Goal: Find specific page/section: Find specific page/section

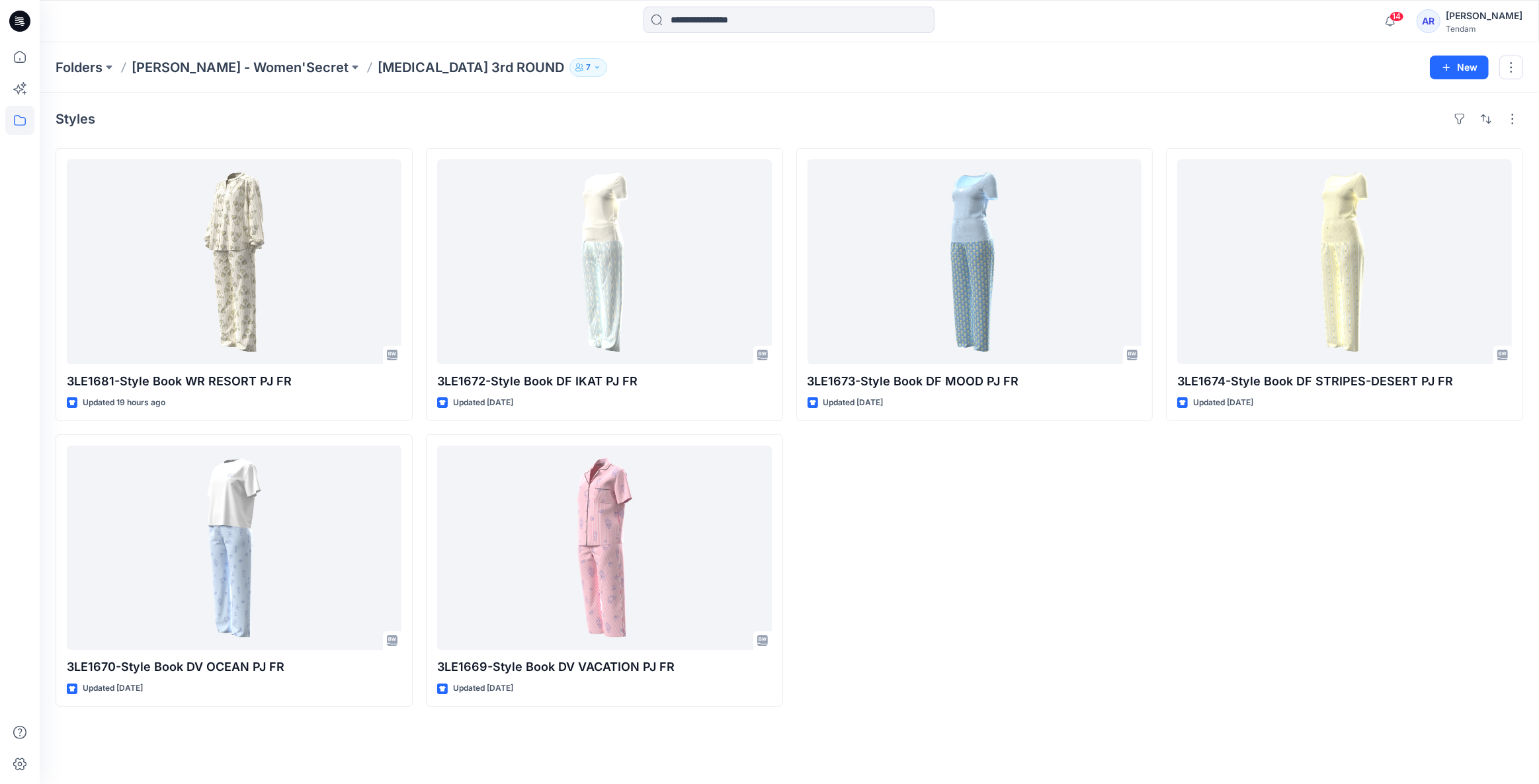
click at [1096, 714] on div "Styles 3LE1681-Style Book WR RESORT PJ FR Updated 19 hours ago 3LE1670-Style Bo…" at bounding box center [790, 439] width 1500 height 692
drag, startPoint x: 913, startPoint y: 619, endPoint x: 906, endPoint y: 613, distance: 9.2
click at [913, 617] on div "3LE1673-Style Book DF MOOD PJ FR Updated [DATE]" at bounding box center [975, 427] width 357 height 559
drag, startPoint x: 879, startPoint y: 607, endPoint x: 895, endPoint y: 638, distance: 34.9
click at [895, 638] on div "3LE1673-Style Book DF MOOD PJ FR Updated [DATE]" at bounding box center [975, 427] width 357 height 559
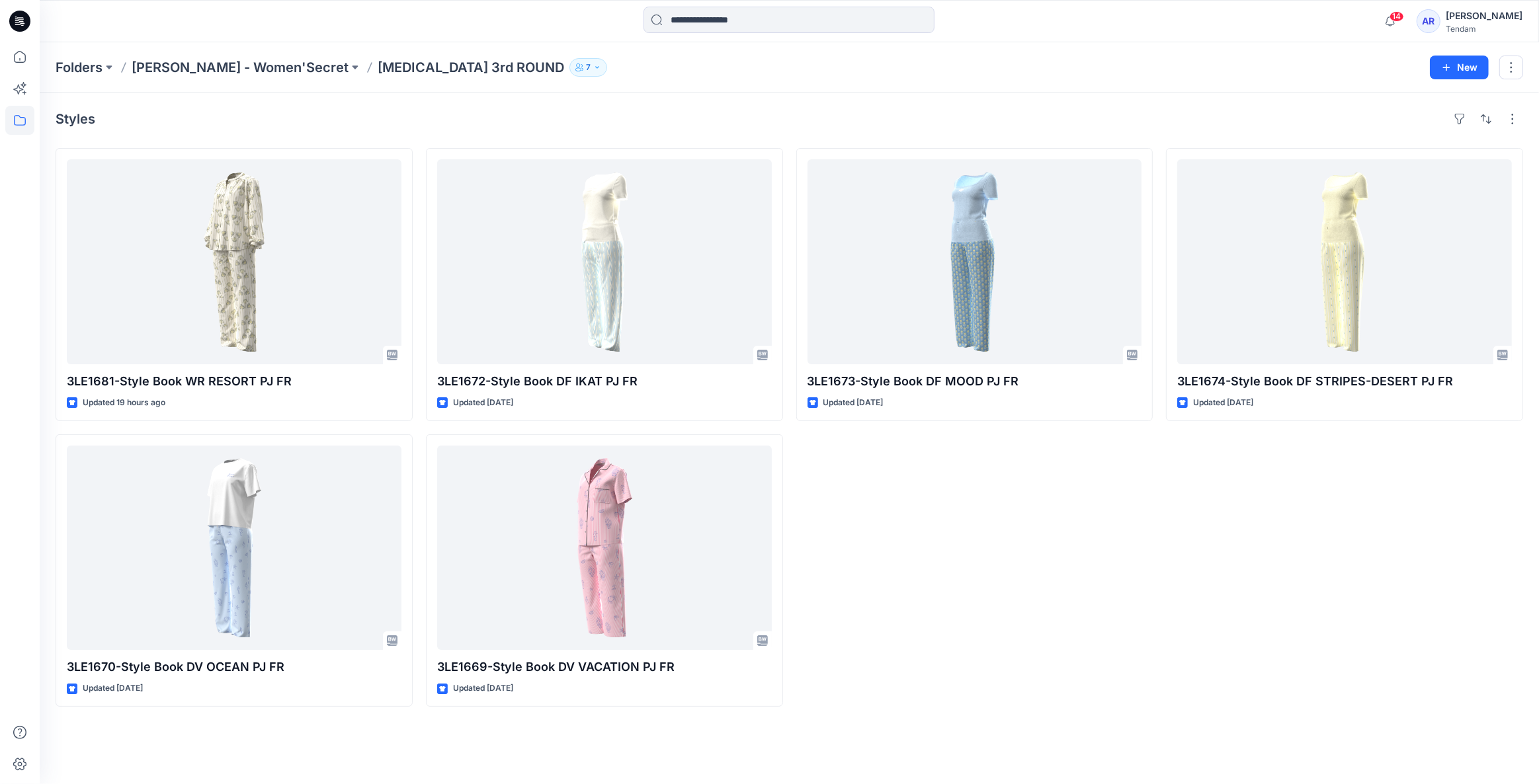
drag, startPoint x: 886, startPoint y: 628, endPoint x: 1071, endPoint y: 705, distance: 200.4
click at [1071, 705] on div "3LE1673-Style Book DF MOOD PJ FR Updated [DATE]" at bounding box center [975, 427] width 357 height 559
drag, startPoint x: 1086, startPoint y: 570, endPoint x: 1080, endPoint y: 566, distance: 7.2
click at [1086, 568] on div "3LE1673-Style Book DF MOOD PJ FR Updated [DATE]" at bounding box center [975, 427] width 357 height 559
click at [932, 557] on div "3LE1673-Style Book DF MOOD PJ FR Updated [DATE]" at bounding box center [975, 427] width 357 height 559
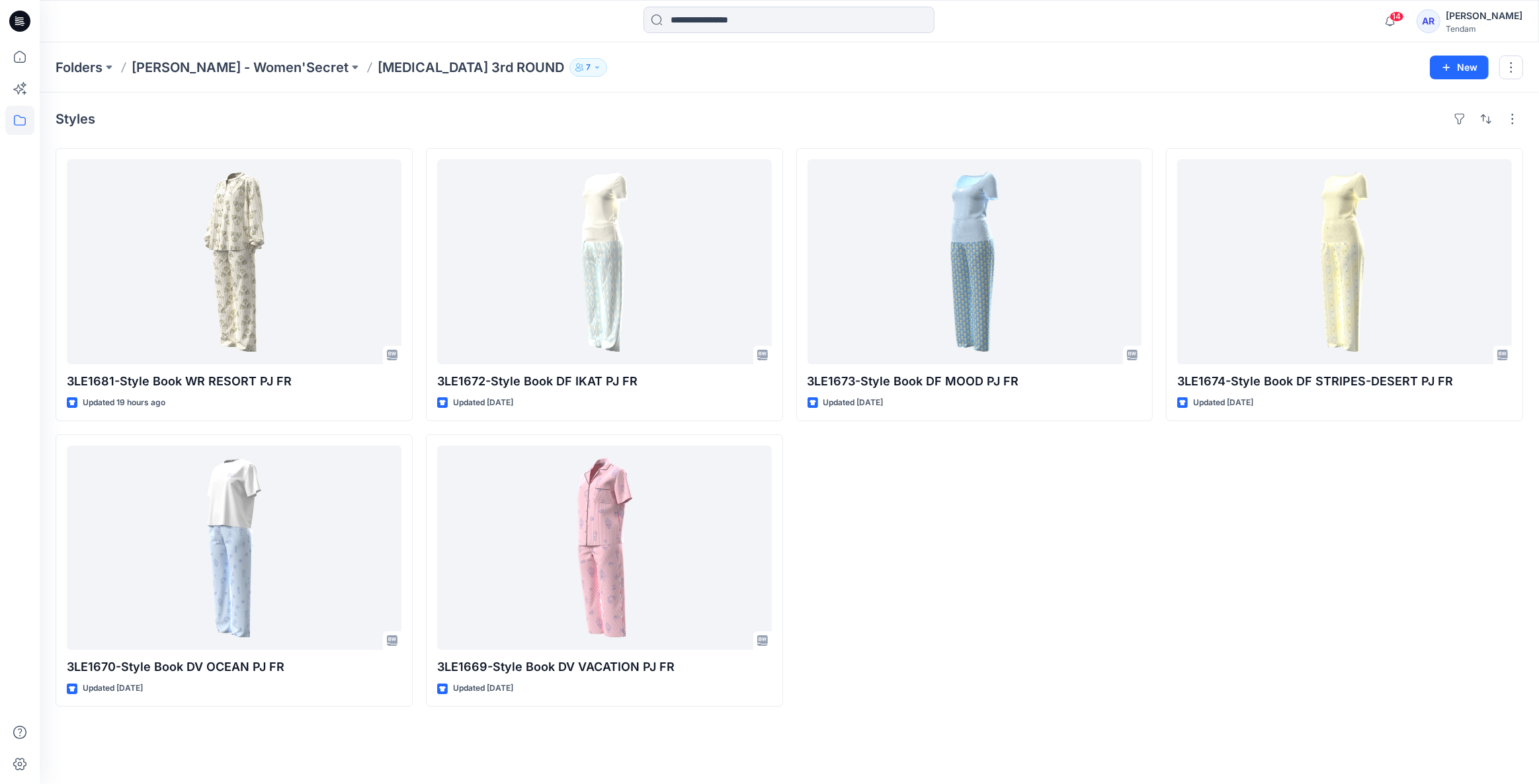
click at [1018, 654] on div "3LE1673-Style Book DF MOOD PJ FR Updated [DATE]" at bounding box center [975, 427] width 357 height 559
click at [209, 61] on p "[PERSON_NAME] - Women'Secret" at bounding box center [240, 67] width 217 height 19
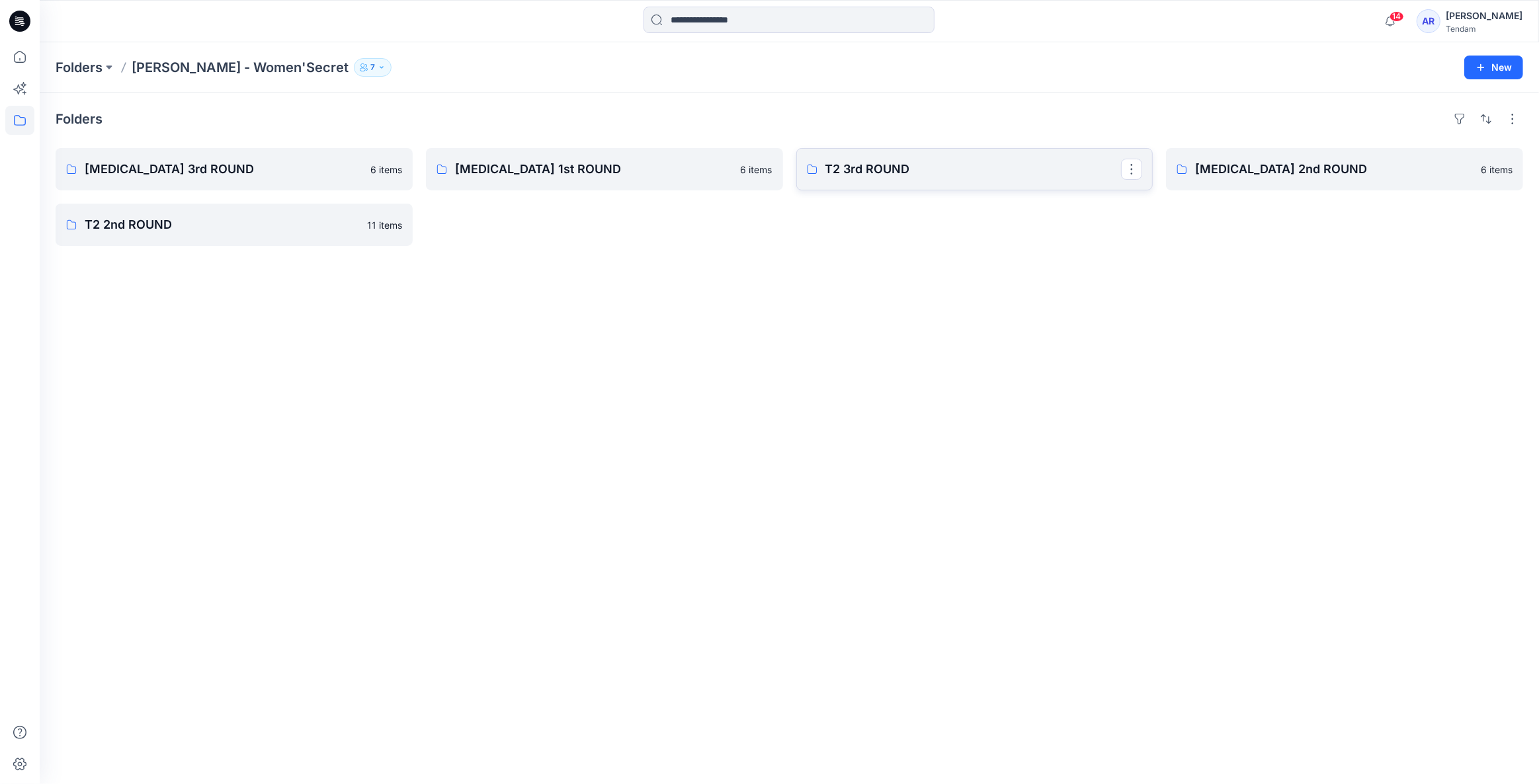
click at [947, 172] on p "T2 3rd ROUND" at bounding box center [973, 169] width 296 height 19
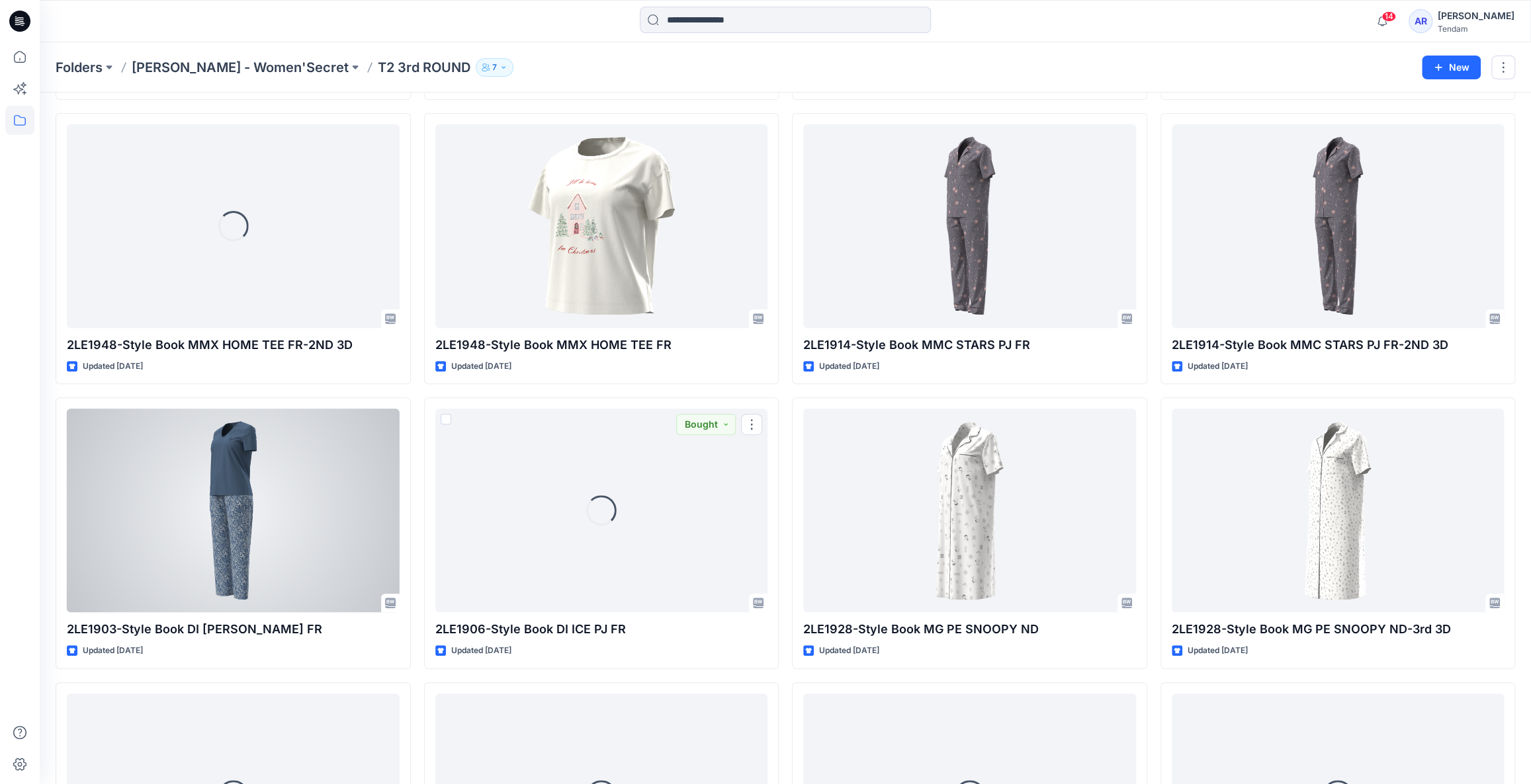
scroll to position [347, 0]
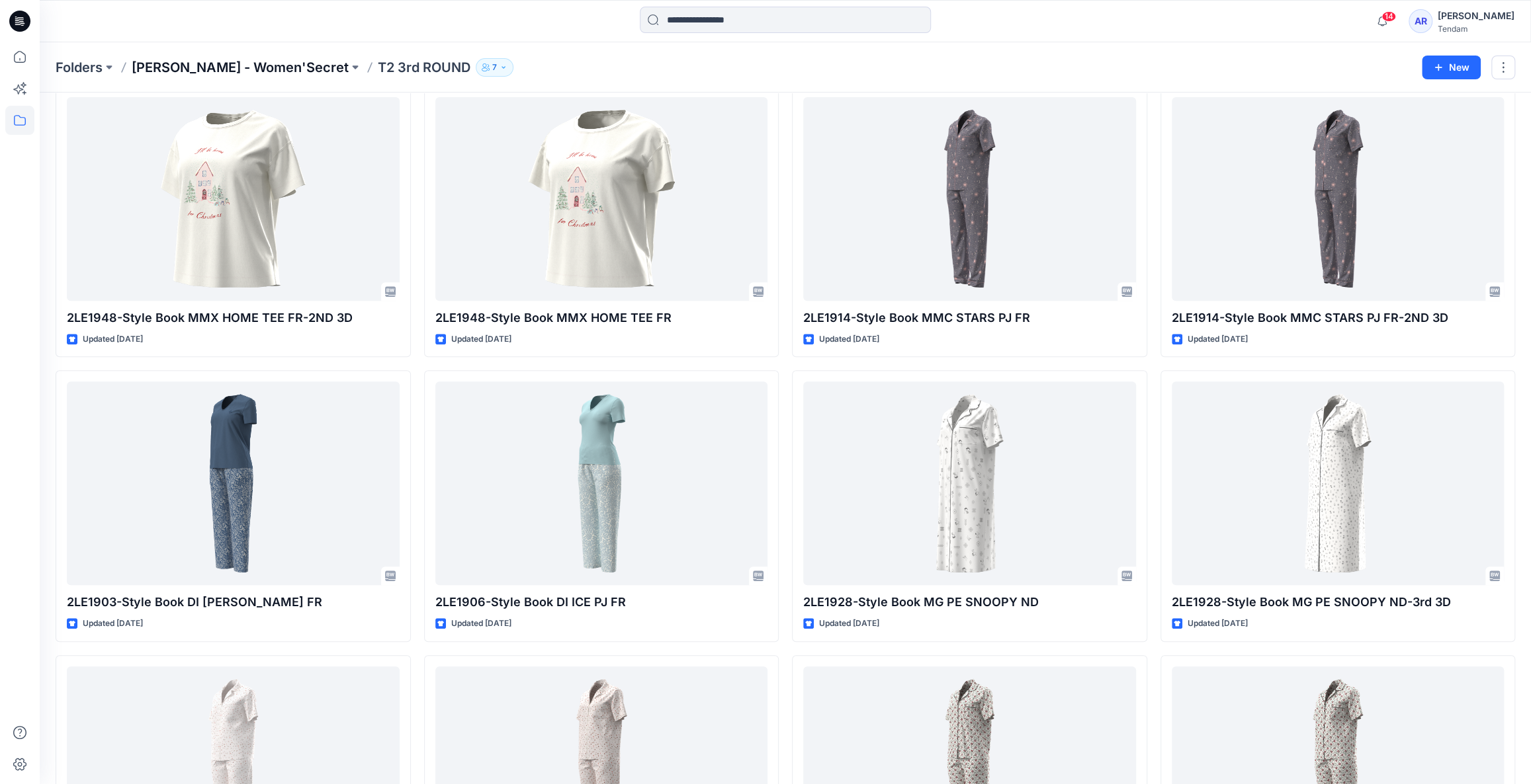
click at [263, 63] on p "[PERSON_NAME] - Women'Secret" at bounding box center [240, 67] width 217 height 19
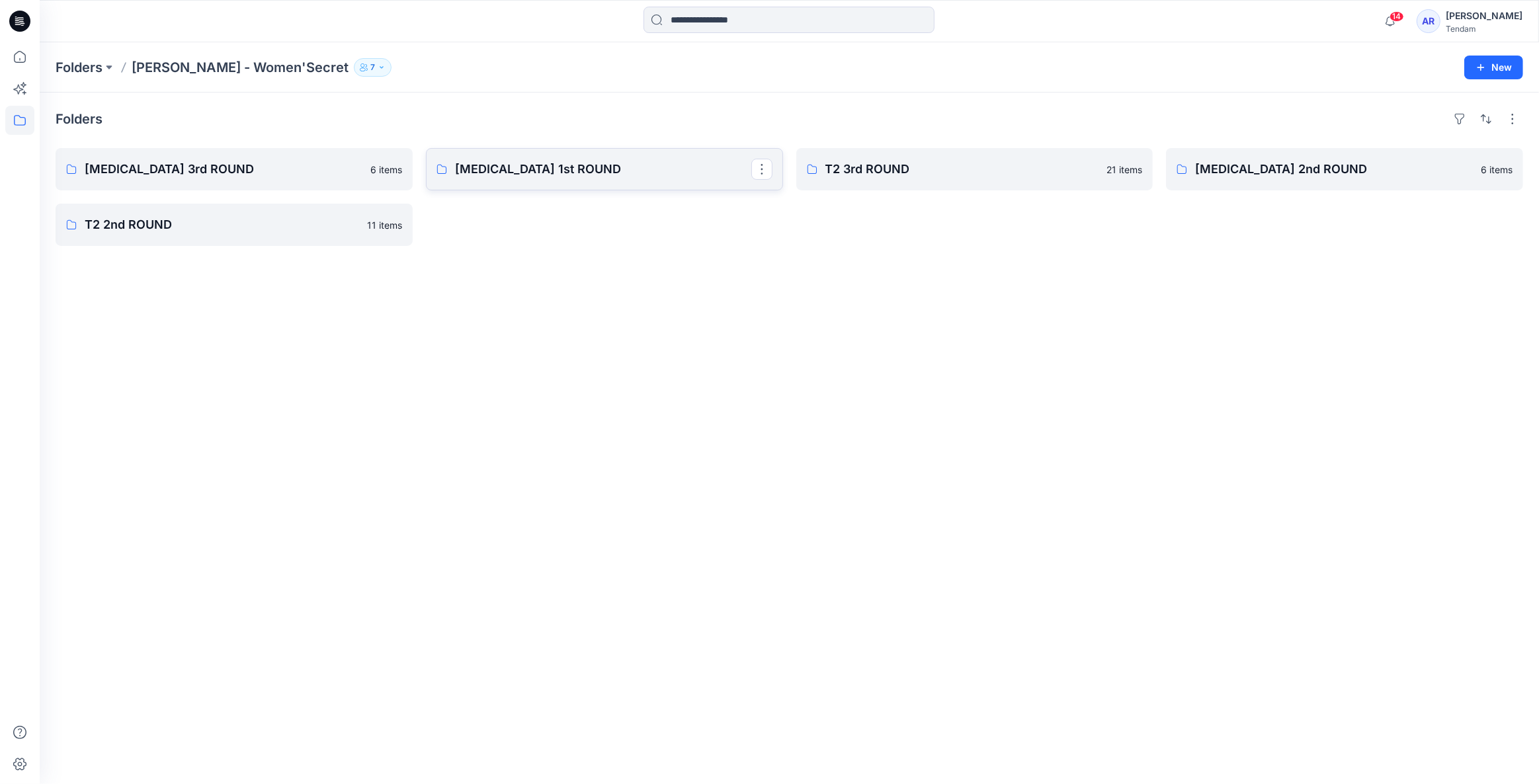
click at [592, 172] on p "[MEDICAL_DATA] 1st ROUND" at bounding box center [603, 169] width 296 height 19
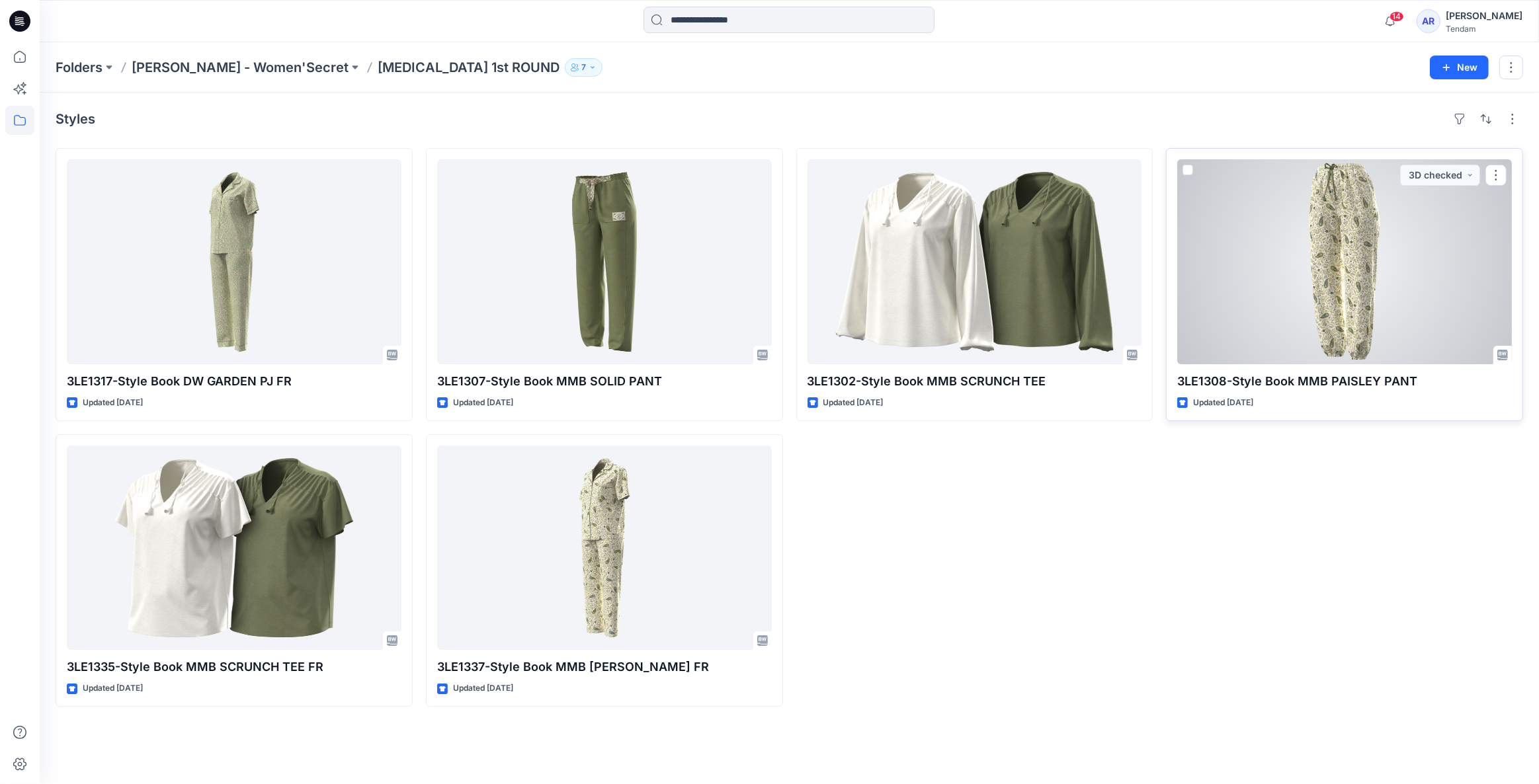
click at [1362, 239] on div at bounding box center [1344, 261] width 335 height 205
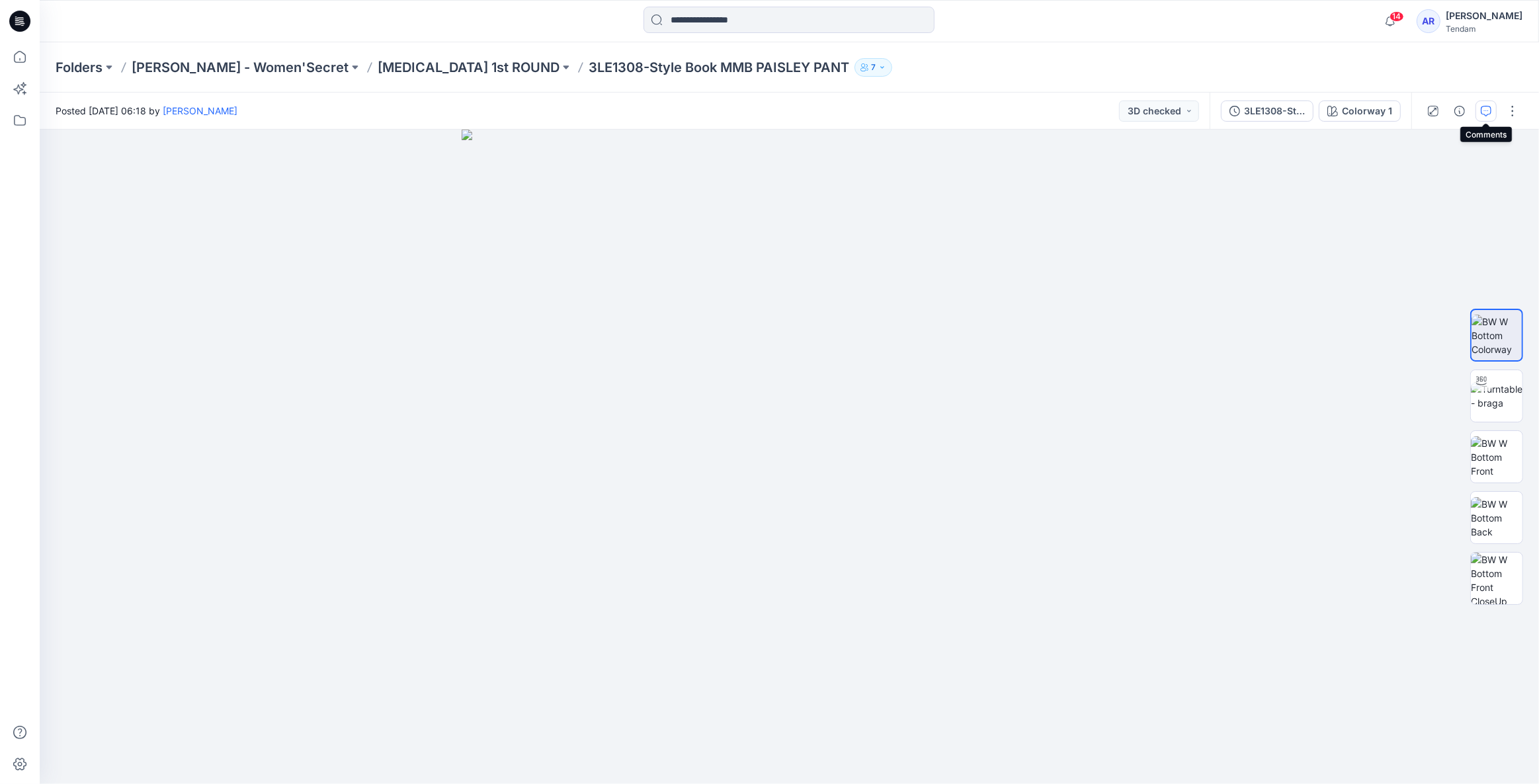
click at [1479, 112] on button "button" at bounding box center [1486, 111] width 21 height 21
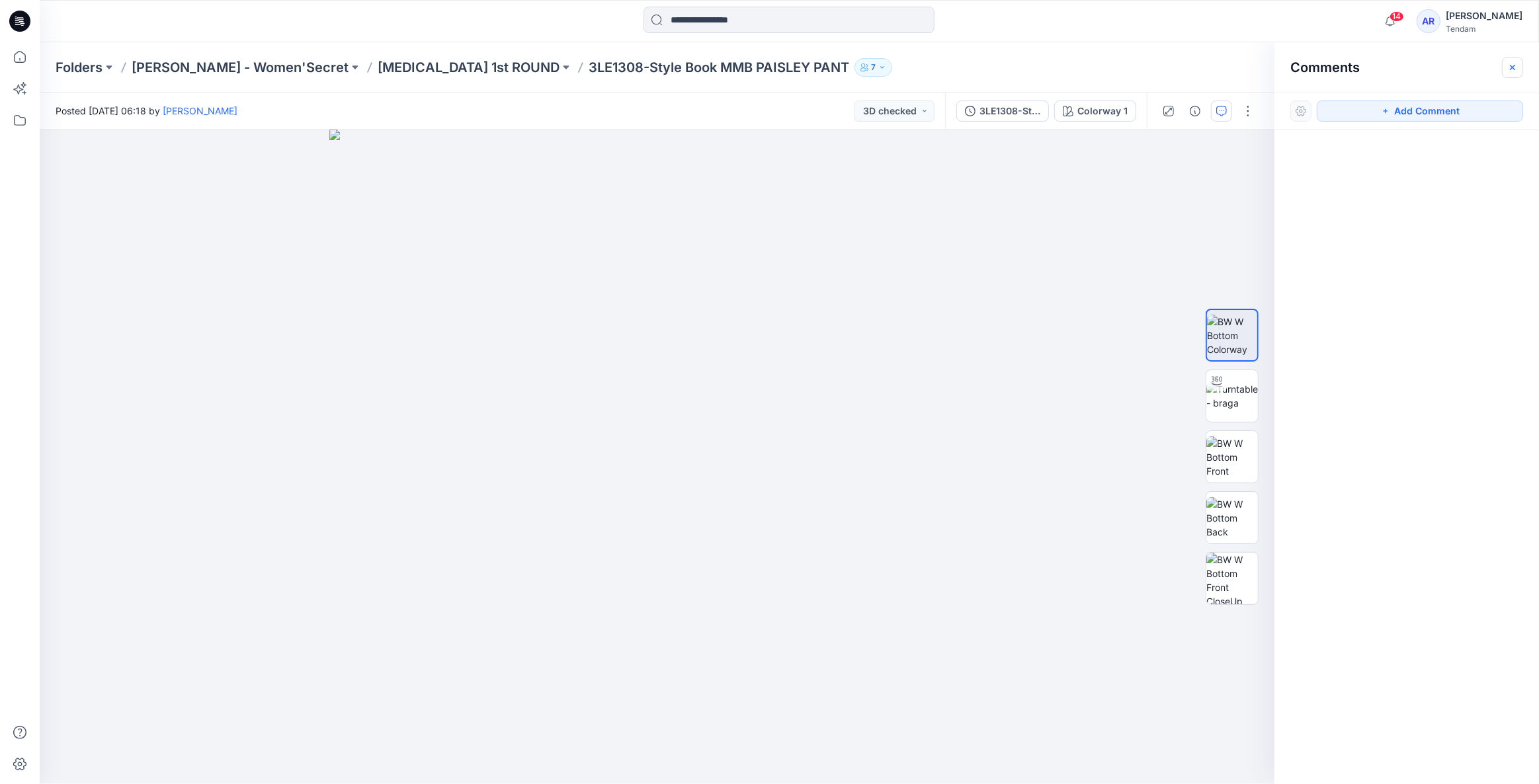
click at [1510, 65] on icon "button" at bounding box center [1513, 66] width 5 height 5
